Goal: Task Accomplishment & Management: Manage account settings

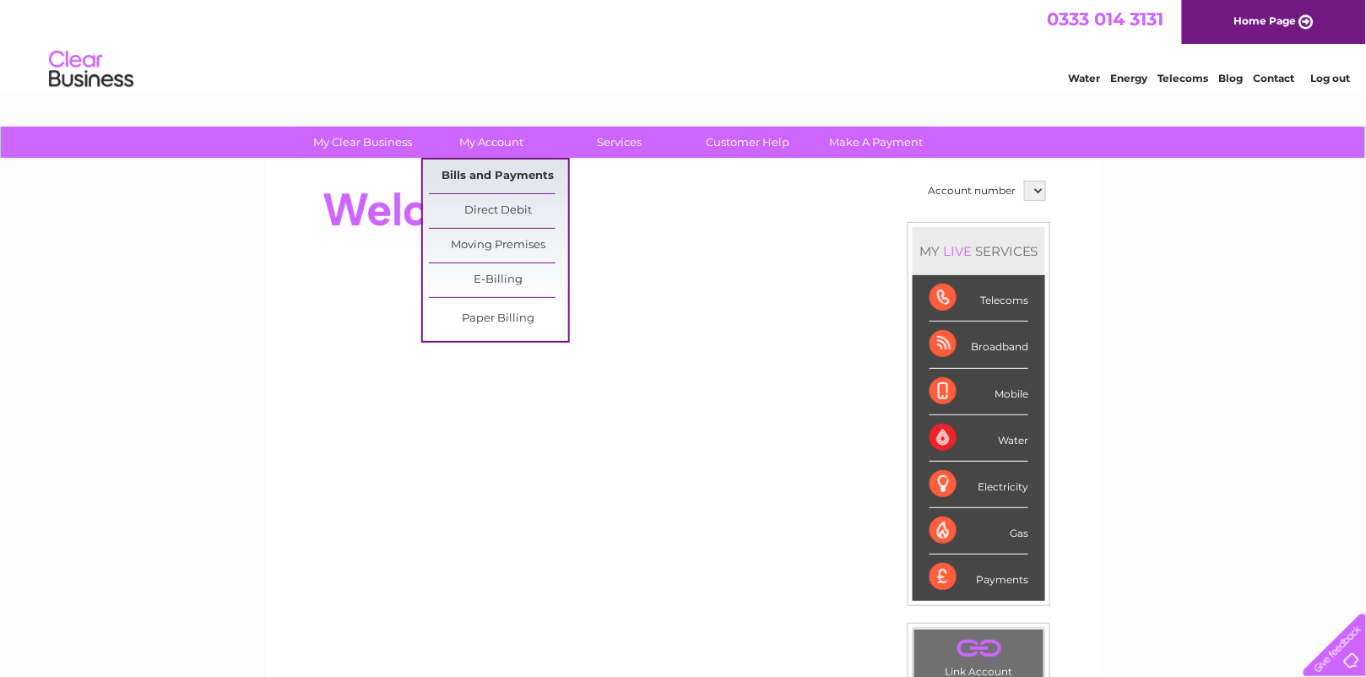
click at [485, 180] on link "Bills and Payments" at bounding box center [498, 177] width 139 height 34
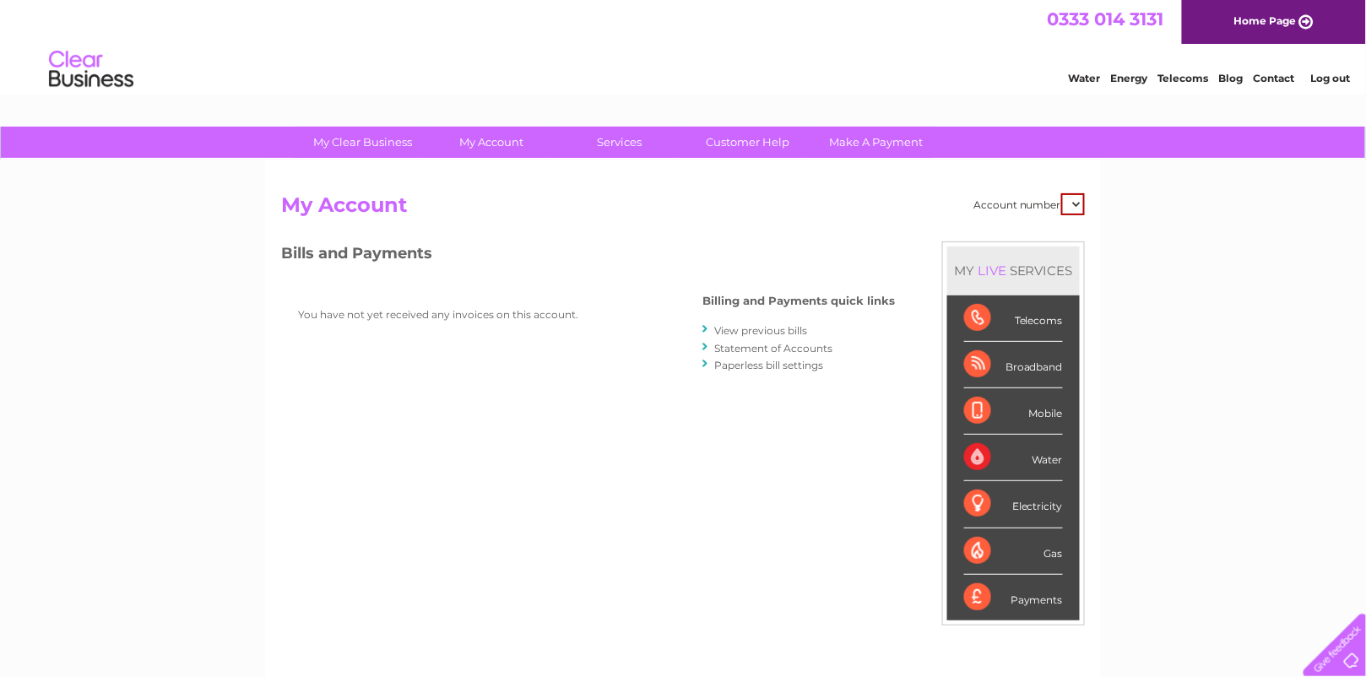
click at [714, 333] on link "View previous bills" at bounding box center [760, 330] width 93 height 13
click at [714, 350] on link "Statement of Accounts" at bounding box center [773, 348] width 118 height 13
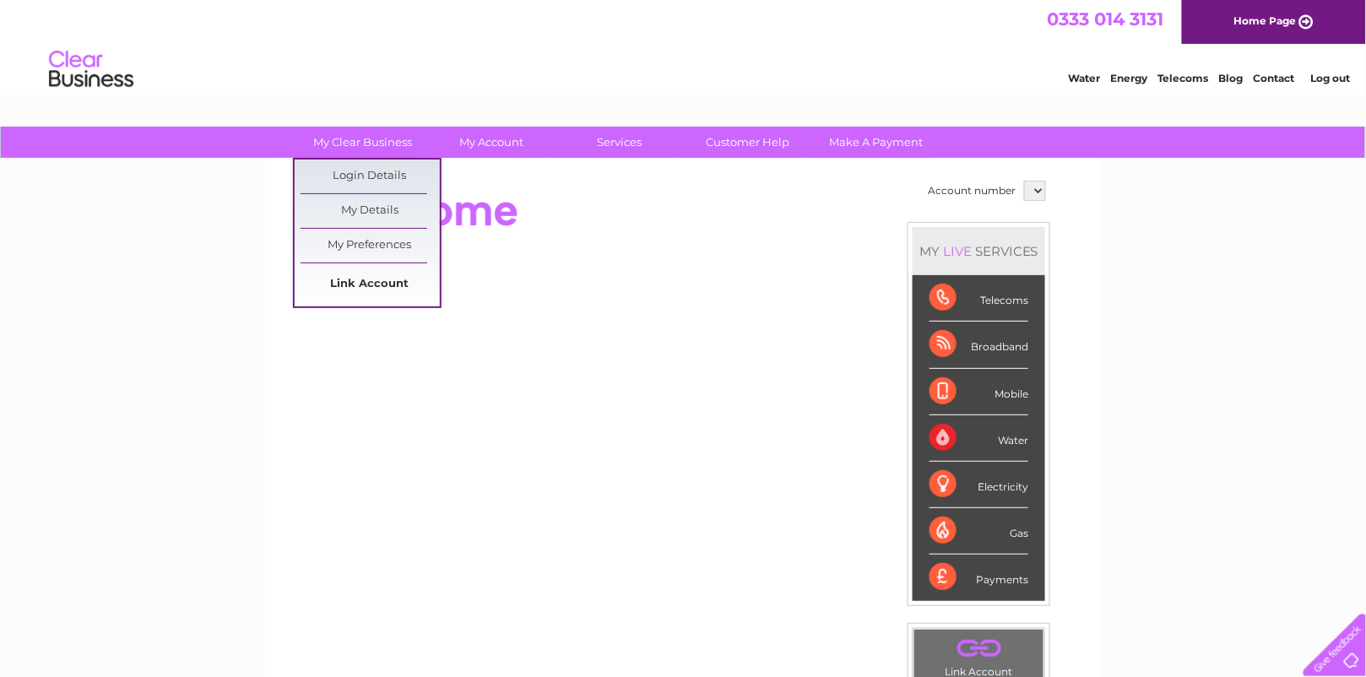
click at [353, 279] on link "Link Account" at bounding box center [370, 285] width 139 height 34
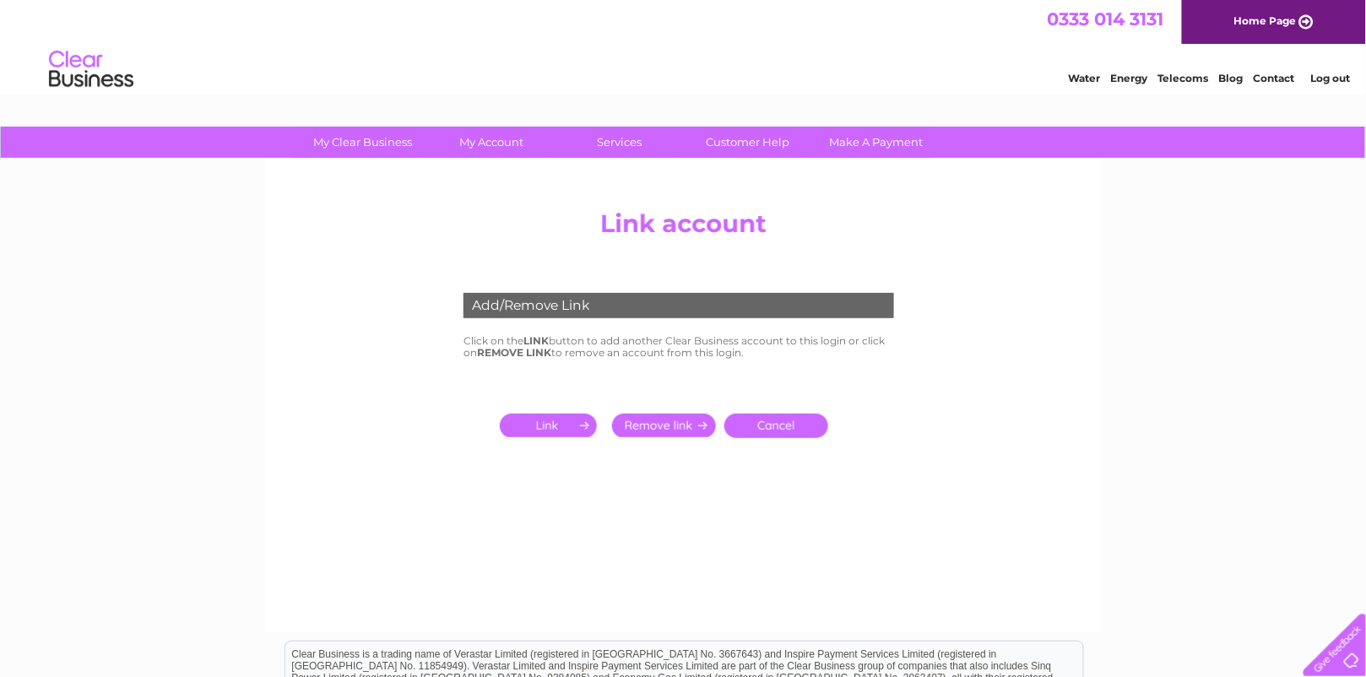
click at [548, 437] on input "submit" at bounding box center [552, 426] width 104 height 24
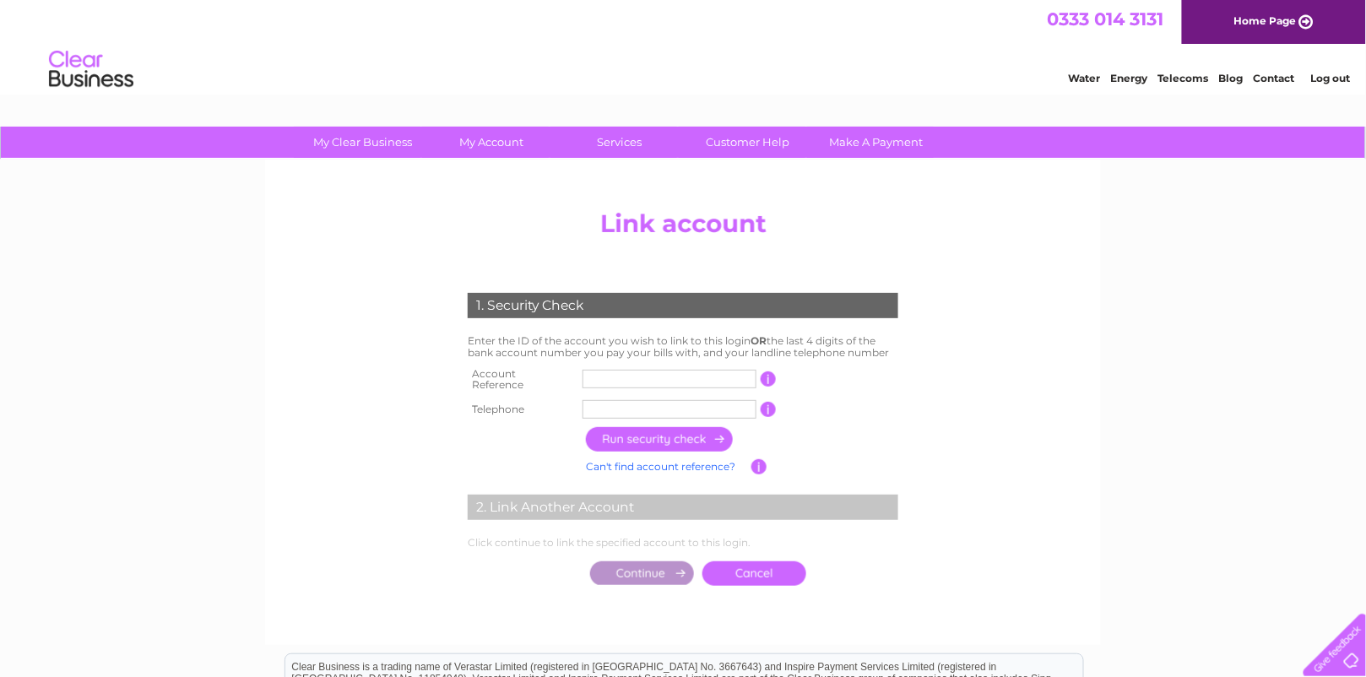
click at [595, 388] on input "text" at bounding box center [670, 379] width 174 height 19
type input "30272588"
click at [596, 419] on input "text" at bounding box center [670, 409] width 174 height 19
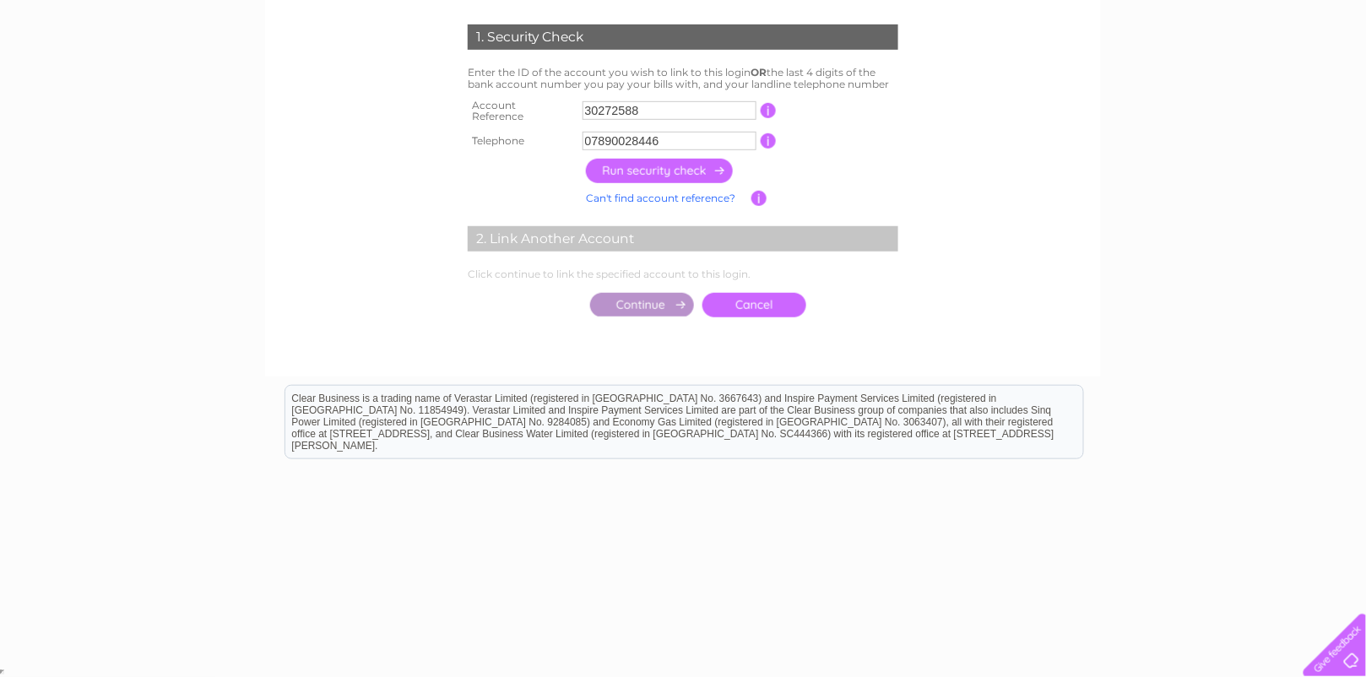
scroll to position [338, 0]
type input "07890028446"
click at [649, 159] on input "button" at bounding box center [660, 171] width 149 height 24
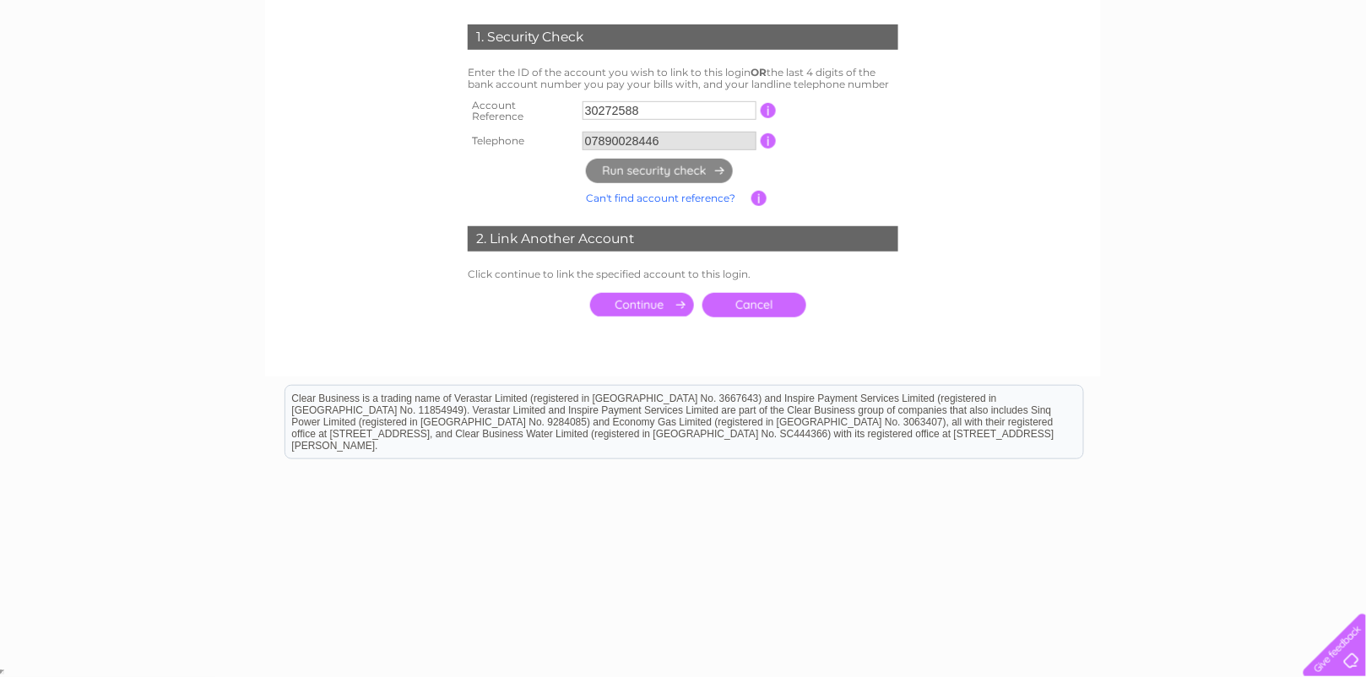
click at [633, 307] on input "submit" at bounding box center [642, 305] width 104 height 24
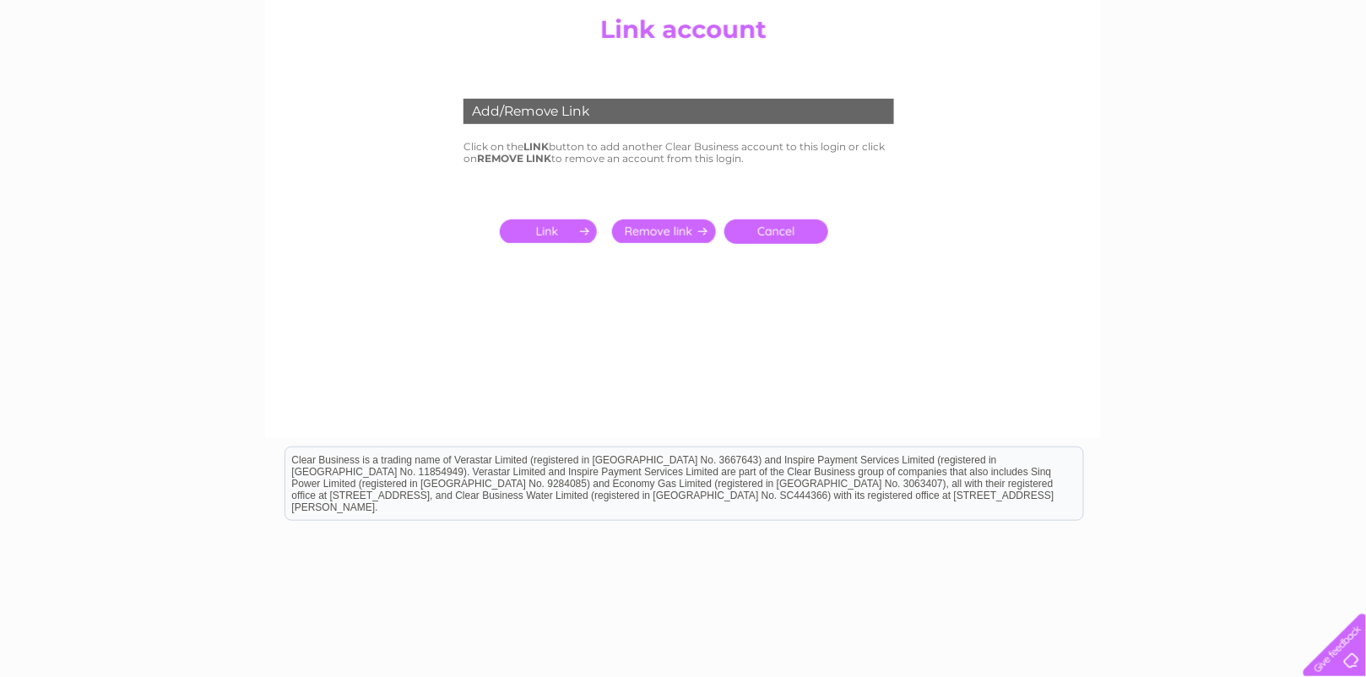
scroll to position [260, 0]
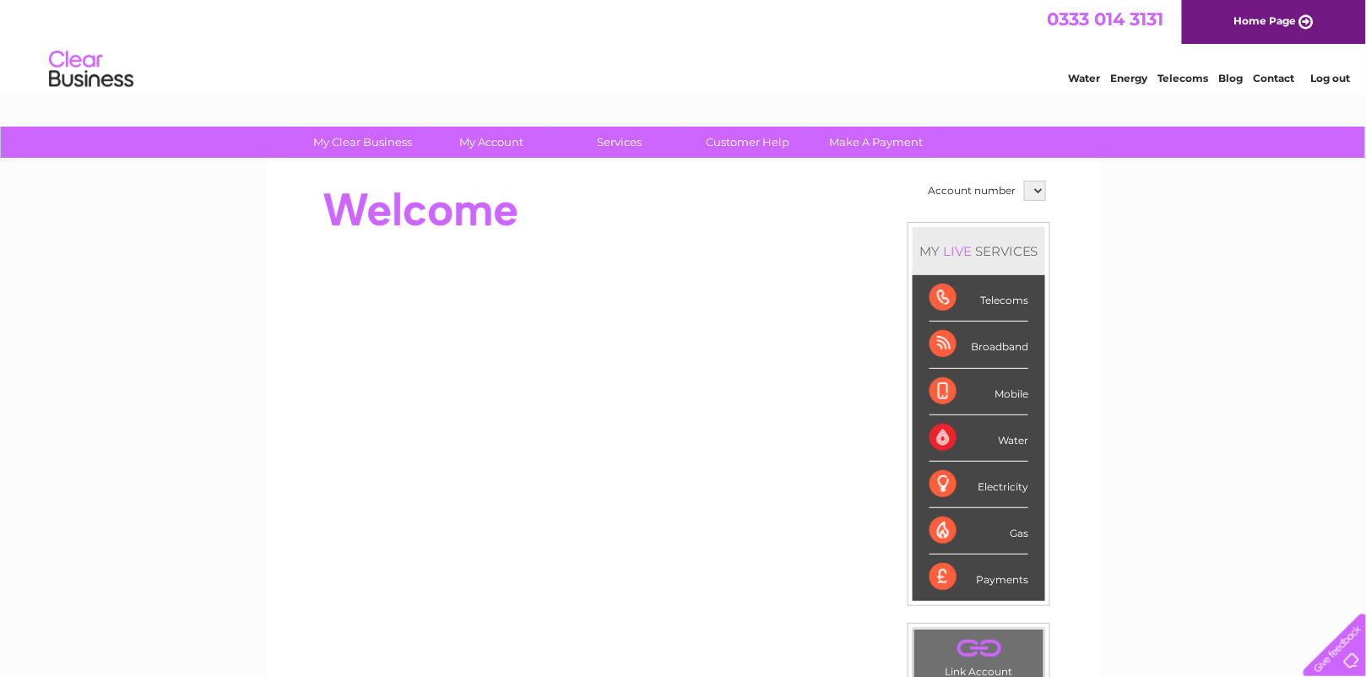
click at [970, 443] on div "Water" at bounding box center [979, 438] width 99 height 46
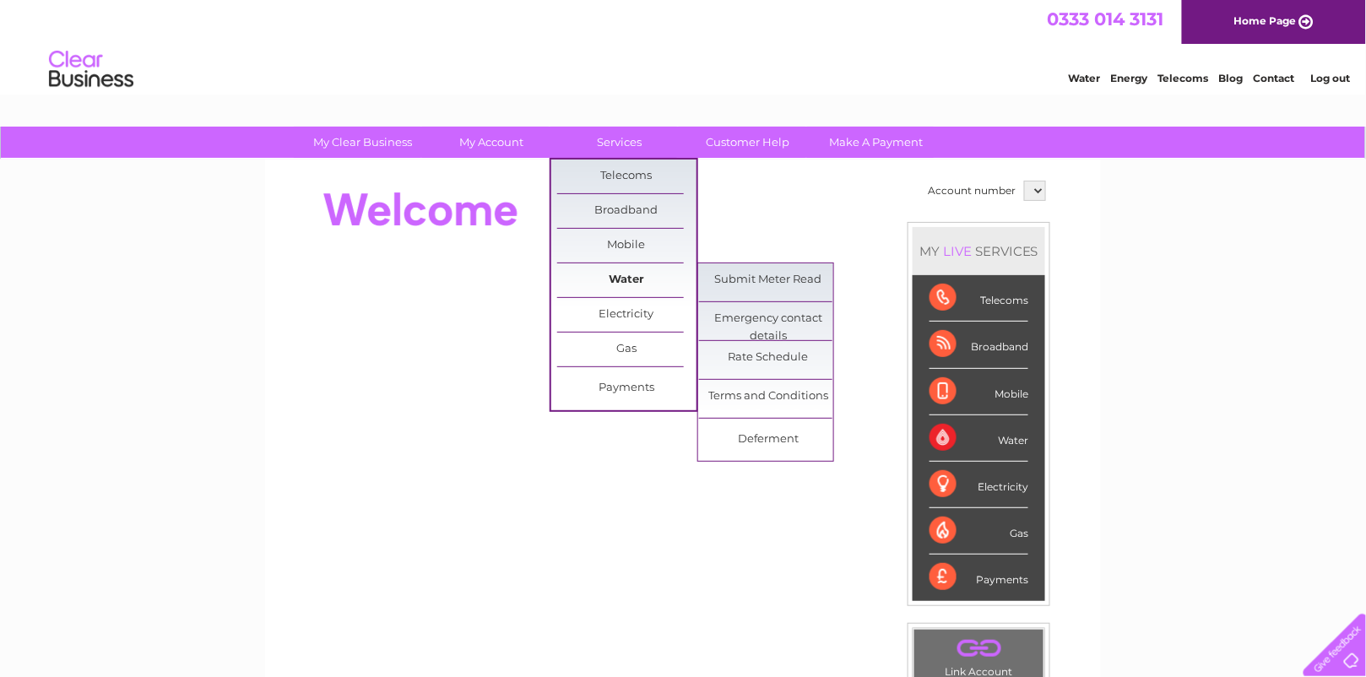
click at [608, 280] on link "Water" at bounding box center [626, 280] width 139 height 34
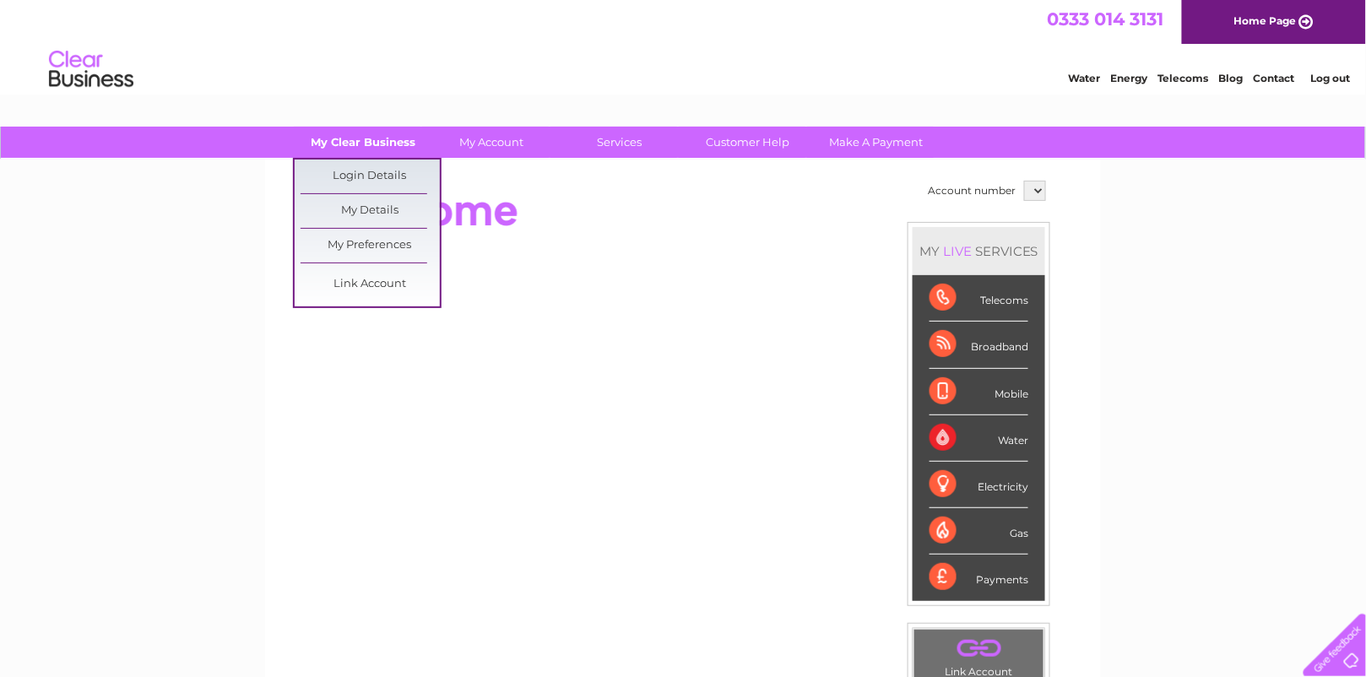
click at [372, 143] on link "My Clear Business" at bounding box center [363, 142] width 139 height 31
